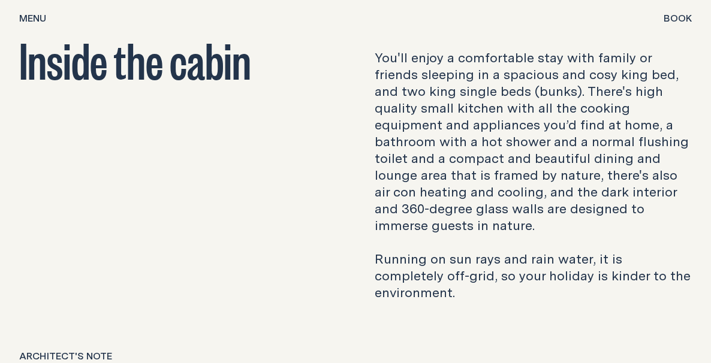
scroll to position [1626, 0]
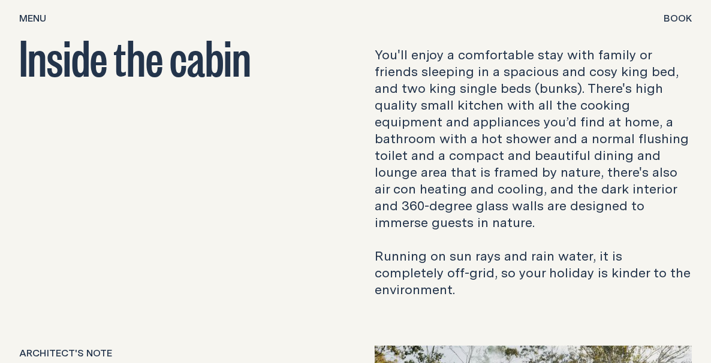
click at [685, 22] on span "Book" at bounding box center [678, 18] width 28 height 10
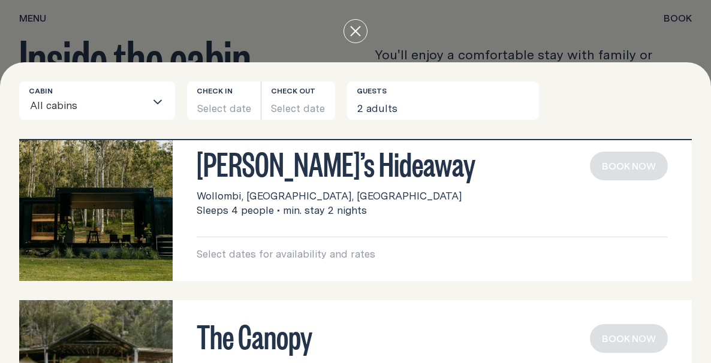
scroll to position [31, 0]
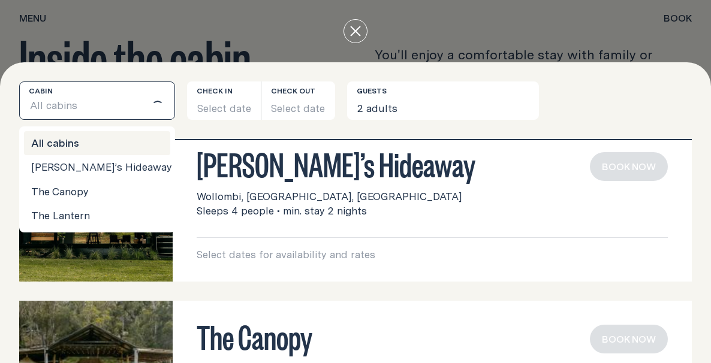
click at [145, 107] on input "Search for option" at bounding box center [112, 106] width 68 height 25
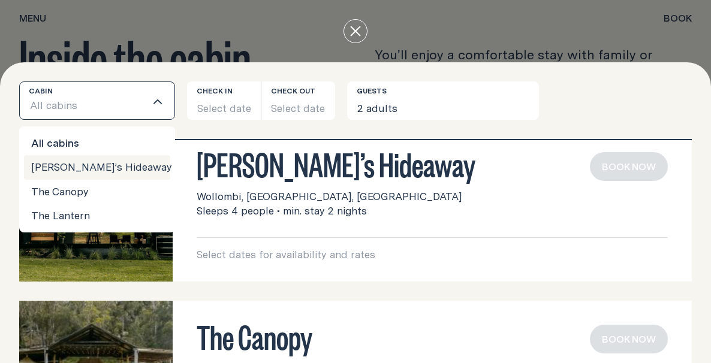
click at [134, 167] on li "[PERSON_NAME]’s Hideaway" at bounding box center [97, 167] width 146 height 24
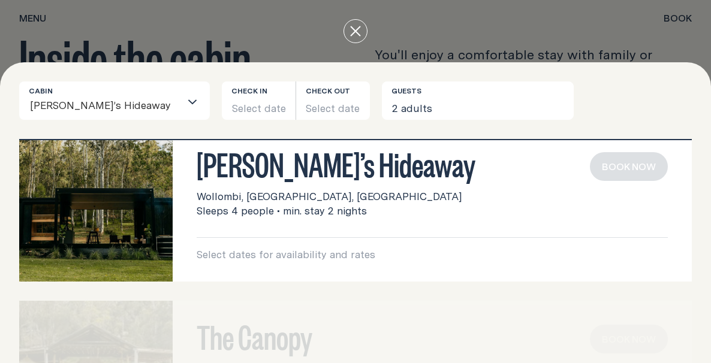
click at [239, 123] on div "Cabin [PERSON_NAME]’s Hideaway Loading... Check in Select date Check out Select…" at bounding box center [355, 111] width 673 height 58
click at [227, 105] on button "Select date" at bounding box center [259, 101] width 74 height 38
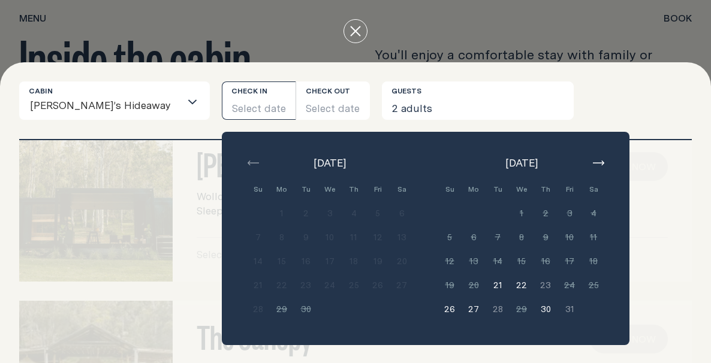
click at [593, 162] on icon "button" at bounding box center [598, 163] width 11 height 5
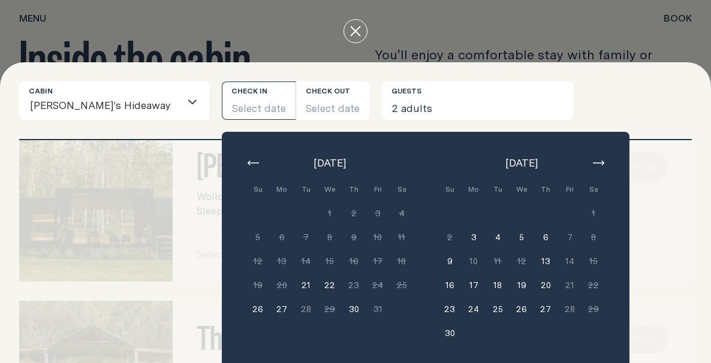
click at [246, 166] on button "button" at bounding box center [253, 163] width 14 height 14
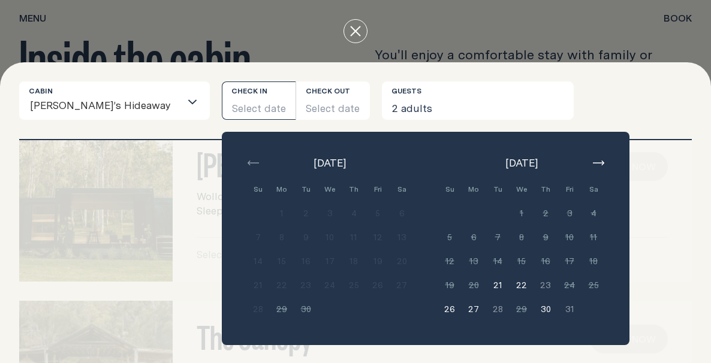
click at [593, 162] on icon "button" at bounding box center [598, 163] width 11 height 5
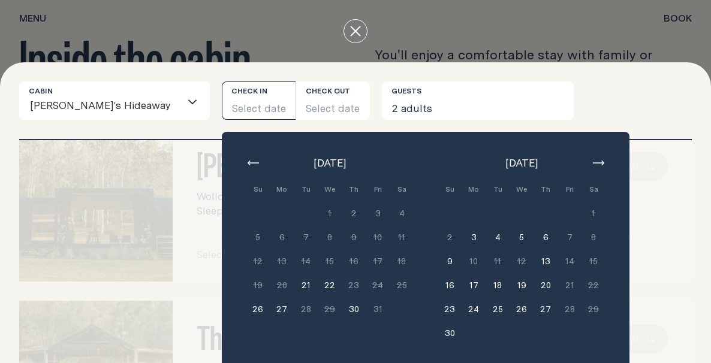
click at [534, 233] on button "6" at bounding box center [546, 237] width 24 height 24
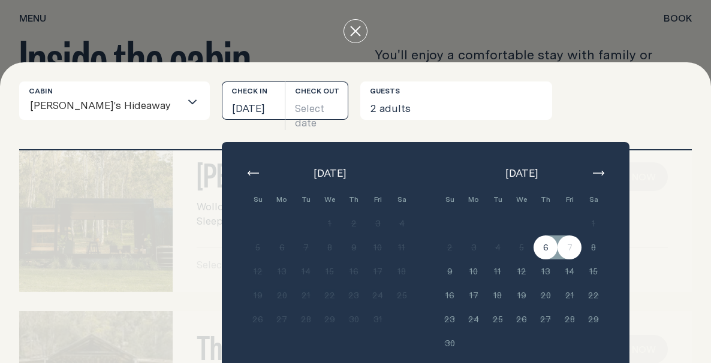
click at [224, 110] on button "[DATE]" at bounding box center [253, 101] width 63 height 38
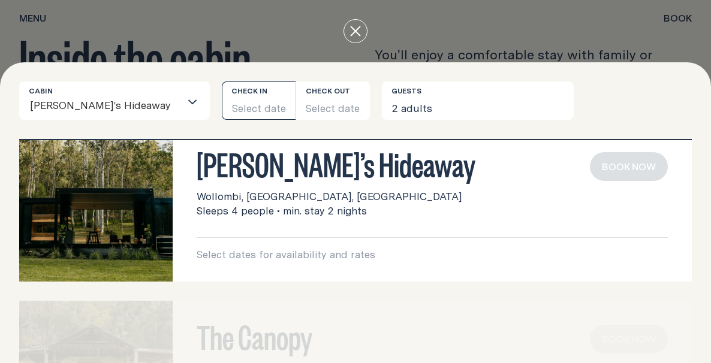
click at [240, 112] on button "Select date" at bounding box center [259, 101] width 74 height 38
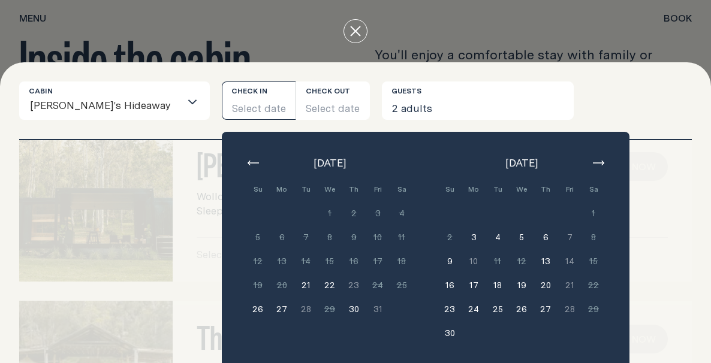
click at [534, 236] on button "6" at bounding box center [546, 237] width 24 height 24
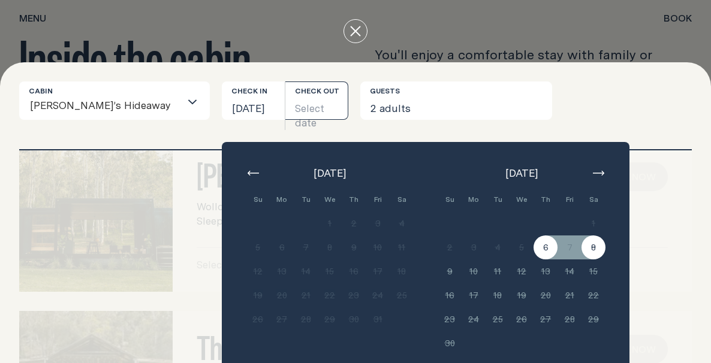
click at [600, 152] on div "[PERSON_NAME]’s Hideaway Wollombi, [GEOGRAPHIC_DATA], [GEOGRAPHIC_DATA] Sleeps …" at bounding box center [355, 216] width 673 height 154
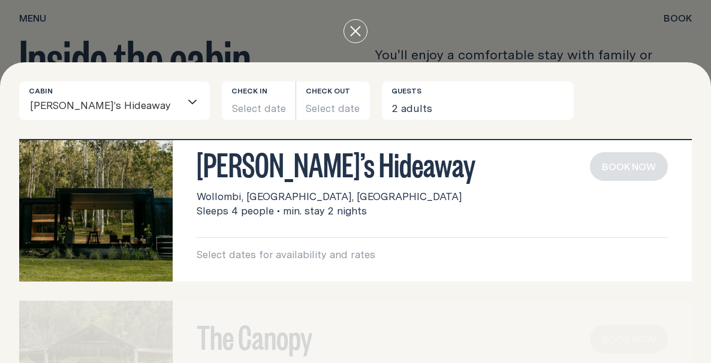
click at [367, 25] on div at bounding box center [355, 31] width 711 height 62
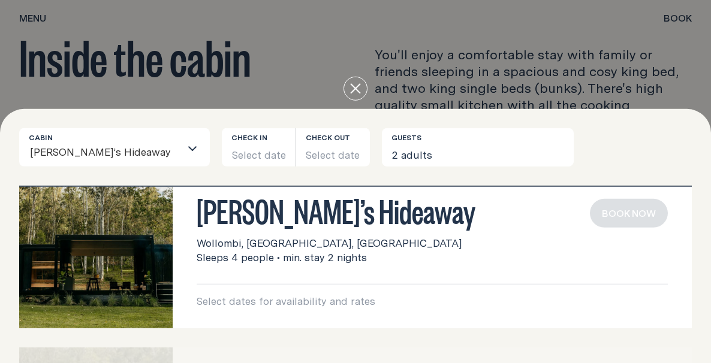
click at [361, 46] on div "You'll enjoy a comfortable stay with family or friends sleeping in a spacious a…" at bounding box center [534, 172] width 356 height 252
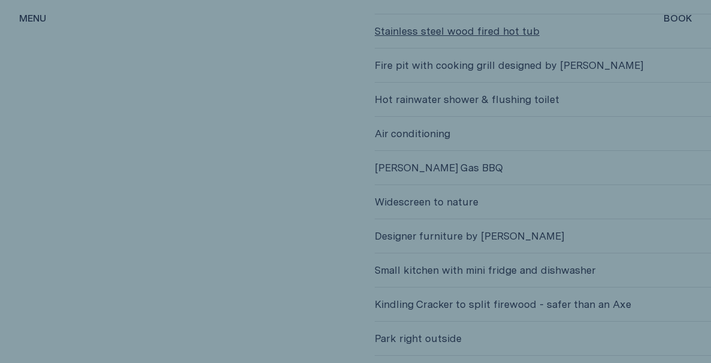
scroll to position [2733, 0]
